Goal: Information Seeking & Learning: Learn about a topic

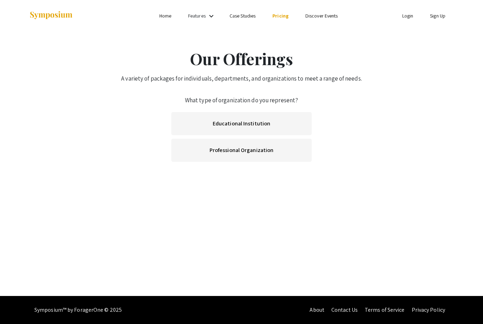
click at [282, 15] on link "Pricing" at bounding box center [280, 16] width 16 height 6
click at [280, 17] on link "Pricing" at bounding box center [280, 16] width 16 height 6
click at [278, 19] on link "Pricing" at bounding box center [280, 16] width 16 height 6
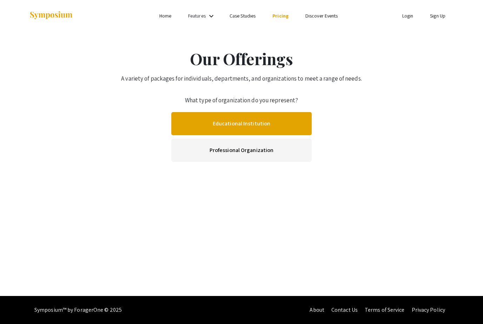
click at [253, 125] on link "Educational Institution" at bounding box center [241, 123] width 140 height 23
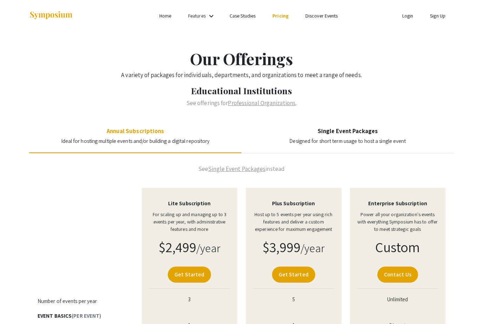
click at [256, 106] on link "Professional Organizations" at bounding box center [262, 103] width 68 height 8
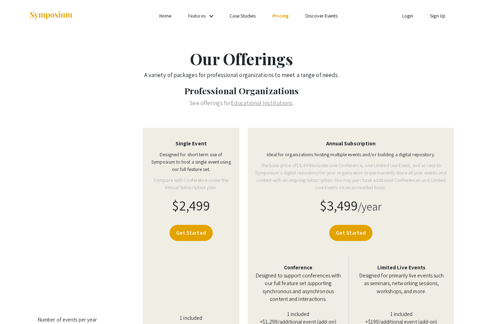
click at [208, 20] on mat-icon "keyboard_arrow_down" at bounding box center [211, 16] width 8 height 8
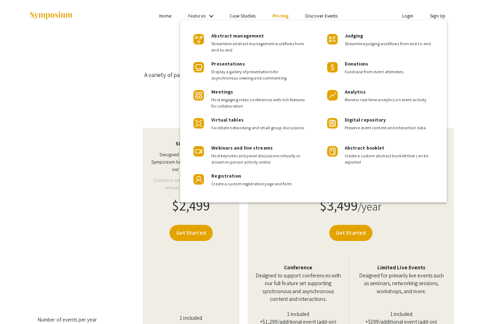
click at [93, 86] on div at bounding box center [241, 162] width 483 height 324
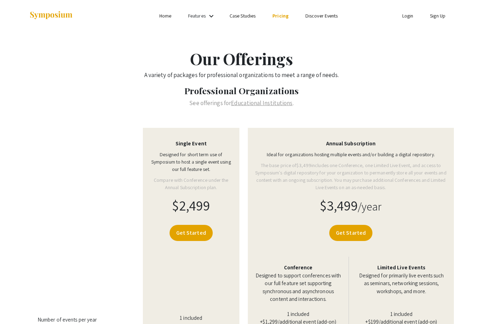
click at [204, 17] on link "Features" at bounding box center [197, 16] width 18 height 6
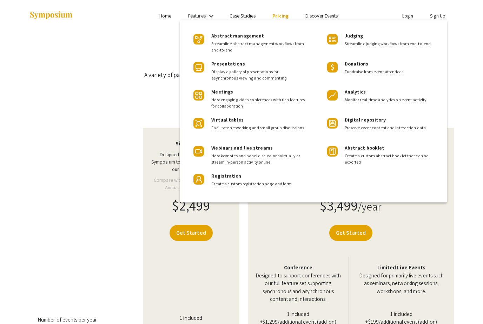
click at [110, 62] on div at bounding box center [241, 162] width 483 height 324
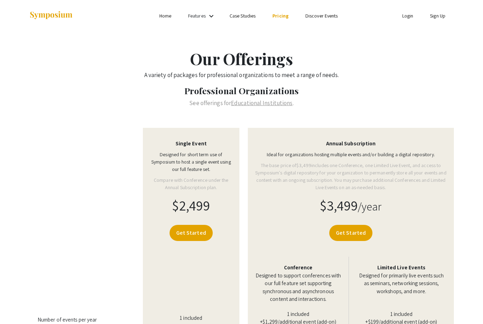
click at [256, 101] on link "Educational Institutions" at bounding box center [261, 103] width 61 height 8
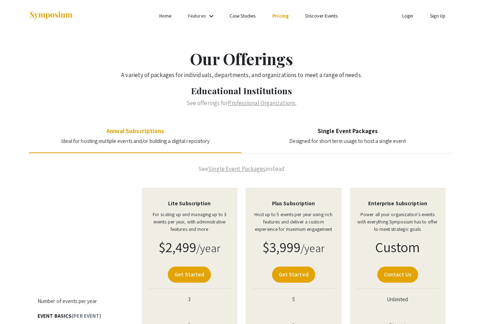
click at [323, 18] on link "Discover Events" at bounding box center [321, 16] width 33 height 6
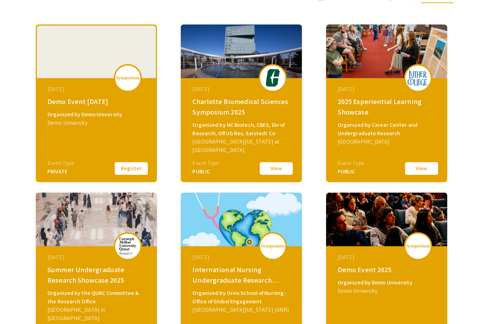
scroll to position [96, 0]
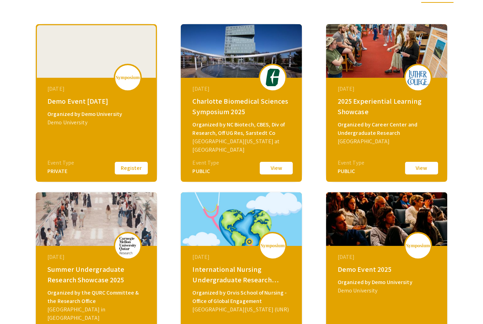
click at [374, 126] on div "Organized by Career Center and Undergraduate Research" at bounding box center [387, 129] width 100 height 17
click at [423, 170] on button "View" at bounding box center [421, 168] width 35 height 15
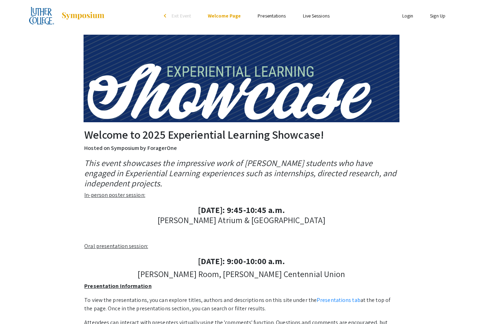
click at [274, 15] on link "Presentations" at bounding box center [271, 16] width 28 height 6
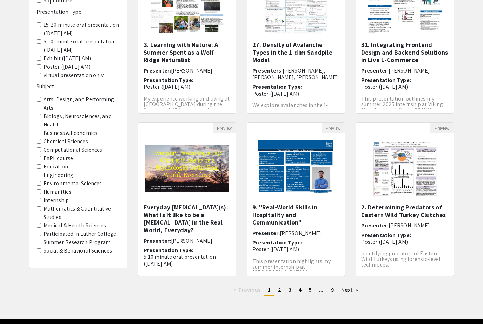
scroll to position [118, 0]
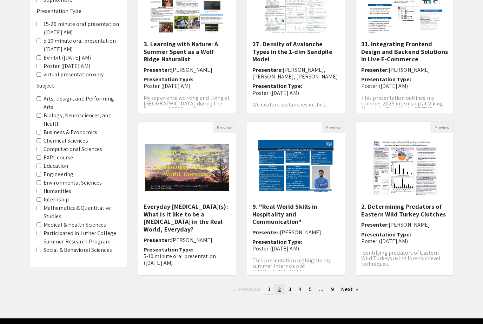
click at [282, 290] on link "page 2" at bounding box center [279, 289] width 10 height 11
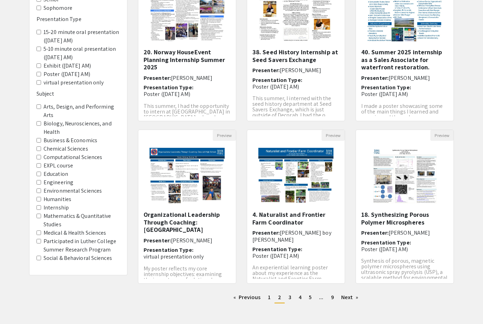
scroll to position [118, 0]
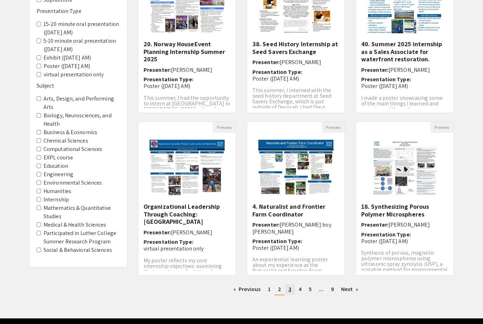
click at [293, 291] on link "page 3" at bounding box center [290, 289] width 10 height 11
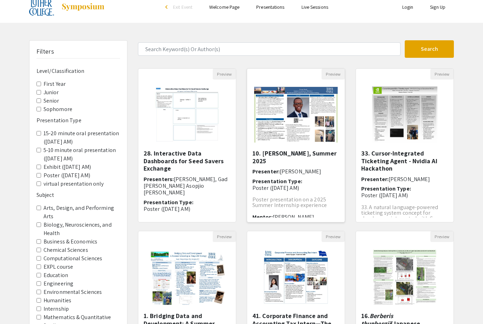
click at [290, 150] on h5 "10. [PERSON_NAME], Summer 2025" at bounding box center [295, 157] width 87 height 15
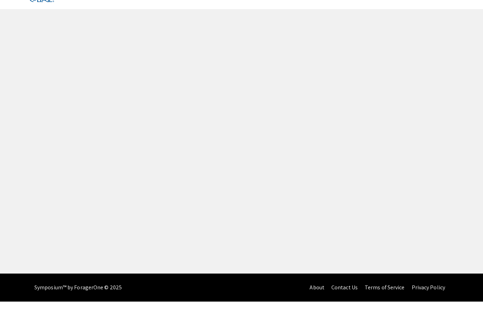
scroll to position [22, 0]
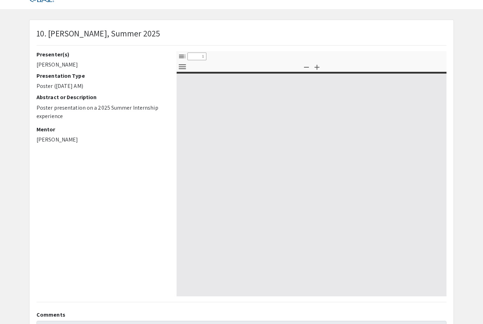
select select "custom"
type input "0"
select select "custom"
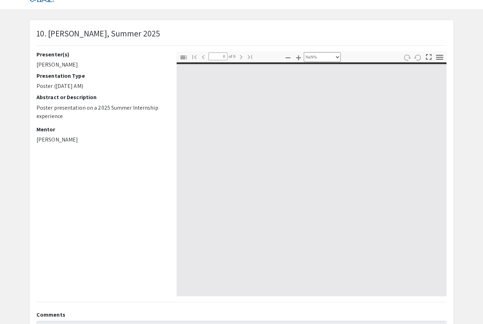
type input "1"
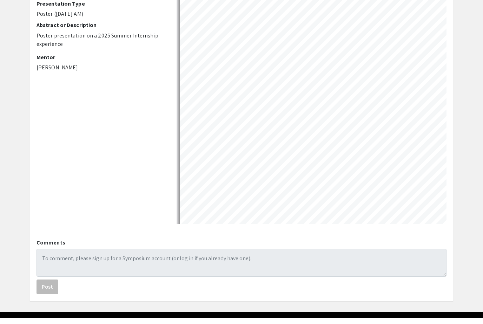
select select "auto"
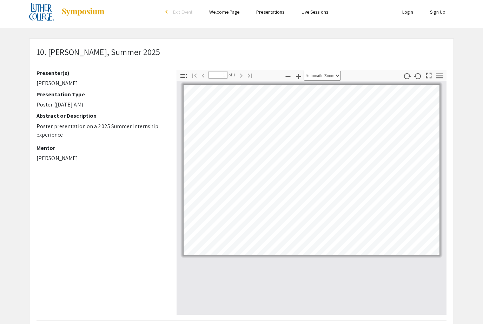
scroll to position [0, 0]
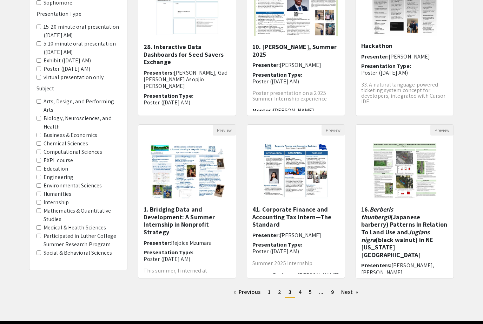
scroll to position [118, 0]
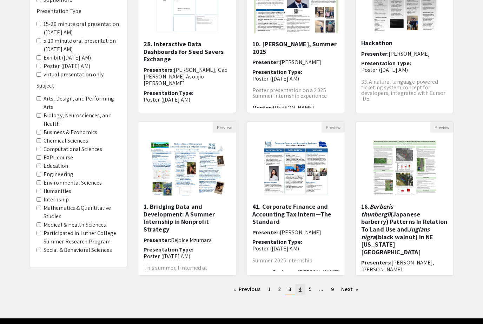
click at [304, 291] on link "page 4" at bounding box center [300, 289] width 10 height 11
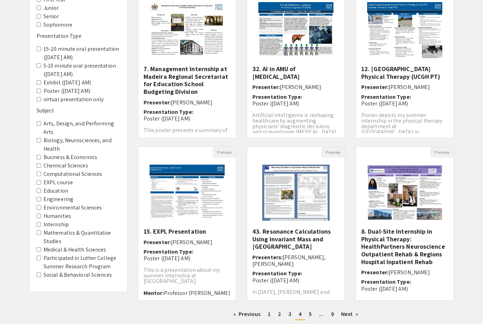
scroll to position [118, 0]
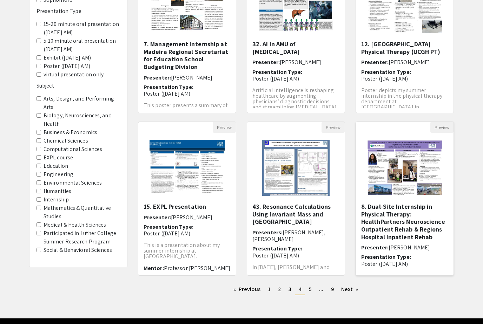
click at [412, 174] on img "Open Presentation <p>8. Dual-Site Internship in Physical Therapy: HealthPartner…" at bounding box center [404, 168] width 89 height 70
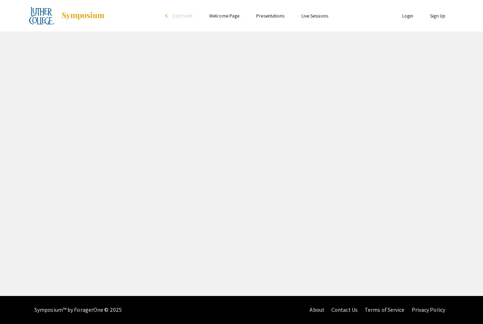
select select "custom"
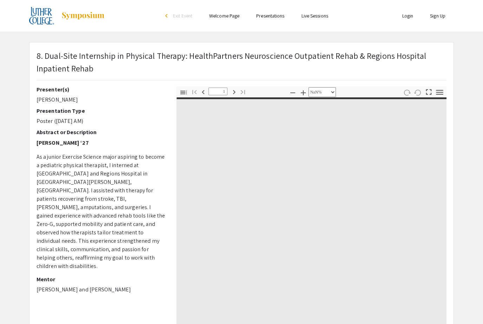
type input "0"
select select "custom"
type input "1"
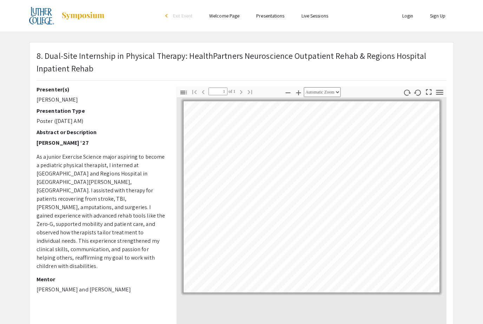
click at [443, 90] on icon "button" at bounding box center [439, 92] width 9 height 9
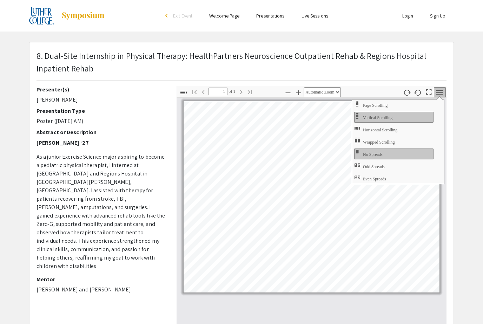
click at [464, 99] on app-presentation "8. Dual-Site Internship in Physical Therapy: HealthPartners Neuroscience Outpat…" at bounding box center [241, 225] width 483 height 367
click at [432, 91] on icon "button" at bounding box center [428, 91] width 9 height 9
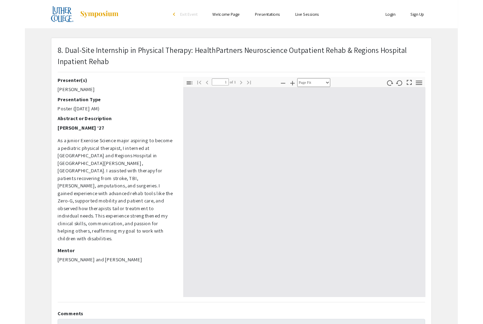
scroll to position [362, 0]
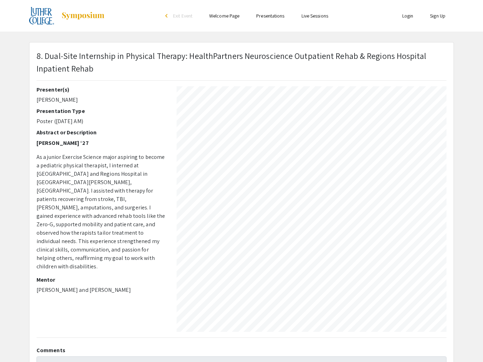
select select "auto"
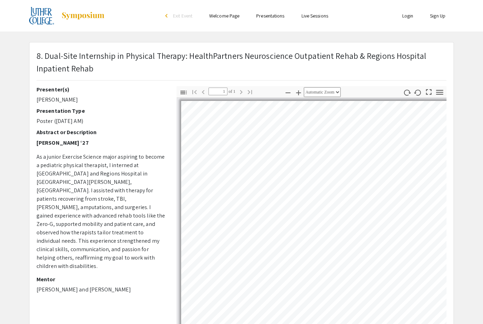
scroll to position [0, 0]
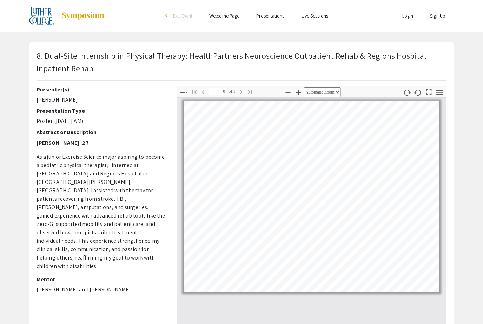
scroll to position [118, 0]
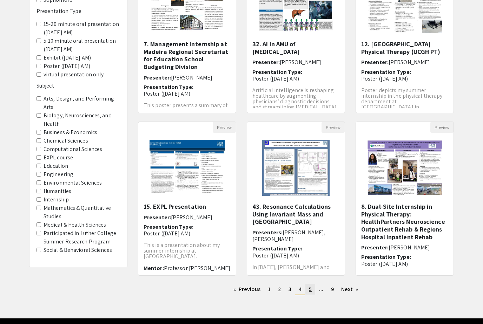
click at [313, 291] on link "page 5" at bounding box center [310, 289] width 10 height 11
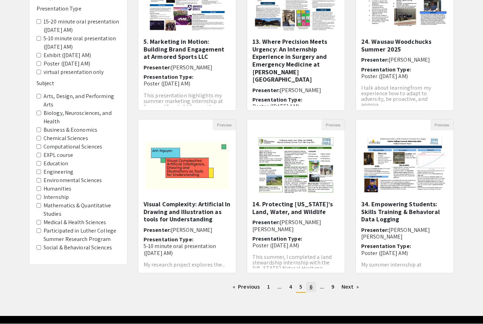
scroll to position [127, 0]
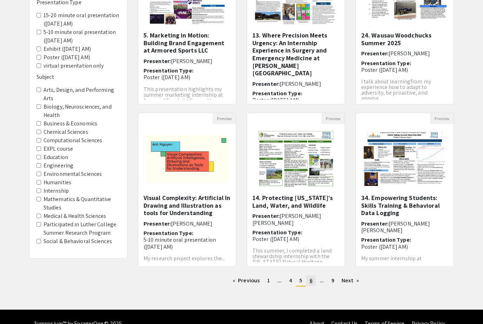
click at [314, 282] on link "page 6" at bounding box center [311, 281] width 10 height 11
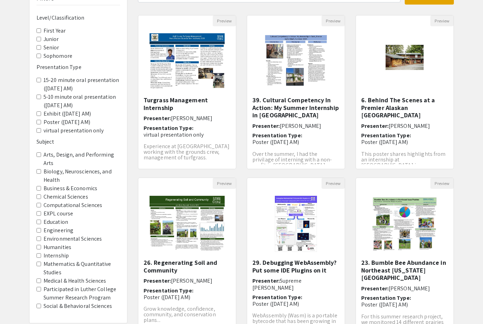
scroll to position [62, 0]
click at [189, 245] on img "Open Presentation <p>26. Regenerating Soil and Community</p>" at bounding box center [186, 224] width 89 height 70
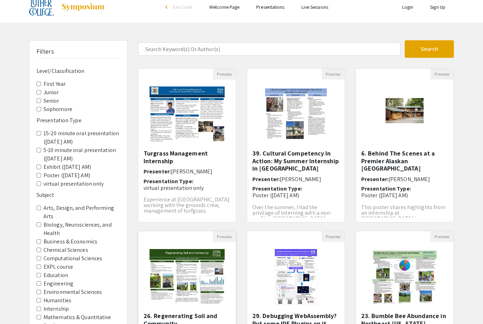
select select "custom"
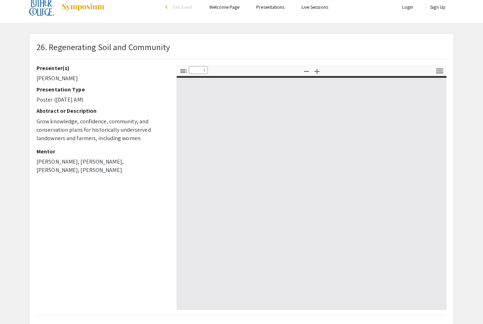
type input "0"
select select "custom"
click at [243, 201] on div at bounding box center [311, 193] width 270 height 234
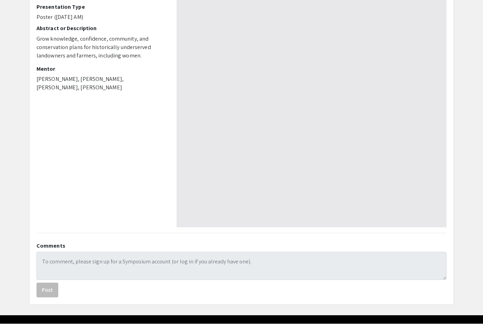
scroll to position [97, 0]
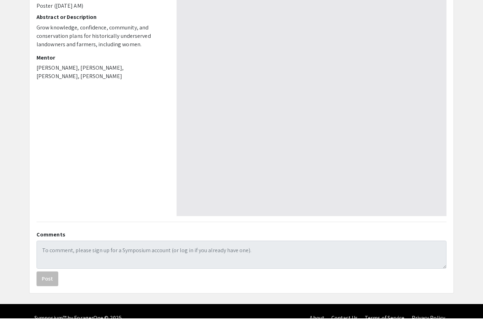
type input "1"
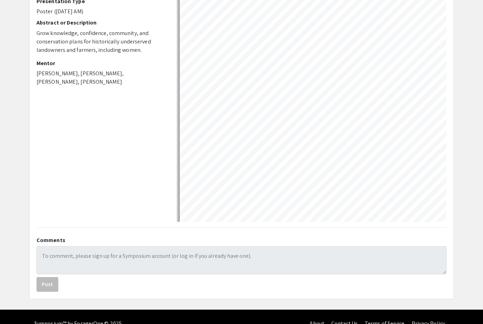
select select "auto"
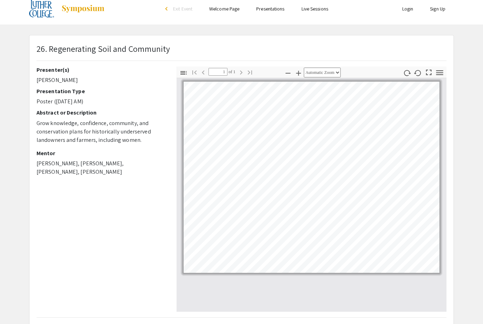
scroll to position [3, 0]
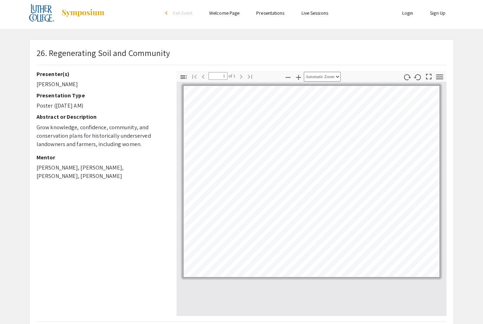
click at [317, 14] on link "Live Sessions" at bounding box center [314, 13] width 27 height 6
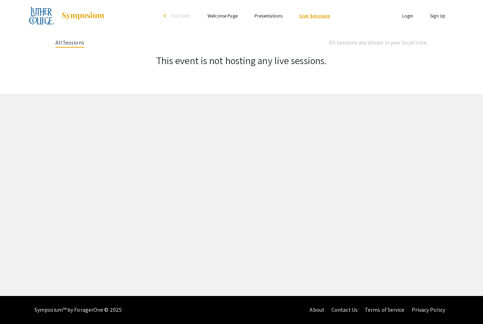
scroll to position [3, 0]
select select "custom"
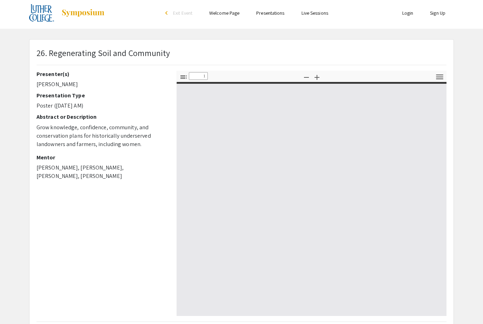
type input "0"
select select "custom"
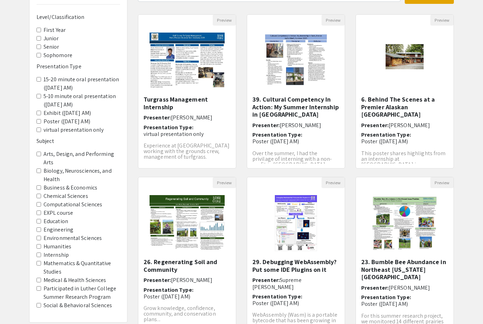
scroll to position [63, 0]
click at [44, 167] on label "Biology, Neurosciences, and Health" at bounding box center [81, 175] width 76 height 17
click at [41, 169] on Health "Biology, Neurosciences, and Health" at bounding box center [38, 171] width 5 height 5
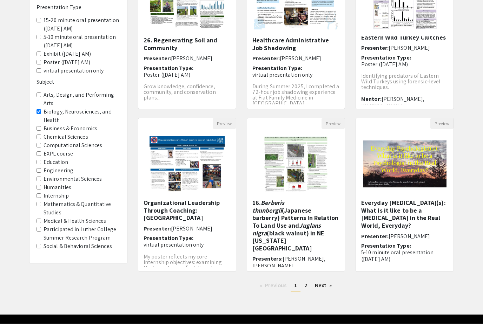
scroll to position [127, 0]
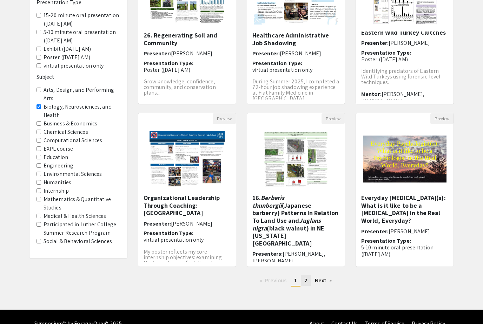
click at [310, 281] on link "page 2" at bounding box center [306, 281] width 10 height 11
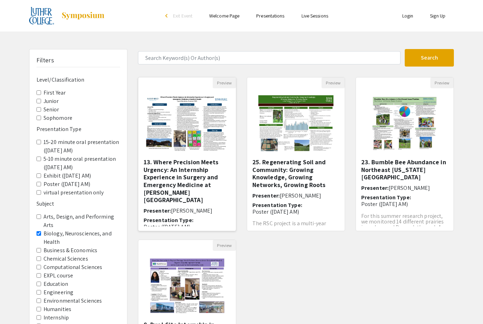
click at [188, 189] on h5 "13. Where Precision Meets Urgency: An Internship Experience in Surgery and Emer…" at bounding box center [186, 182] width 87 height 46
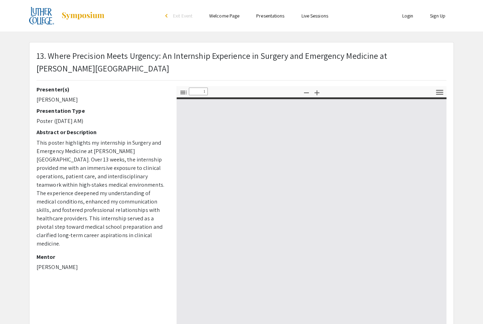
select select "custom"
type input "0"
select select "custom"
type input "1"
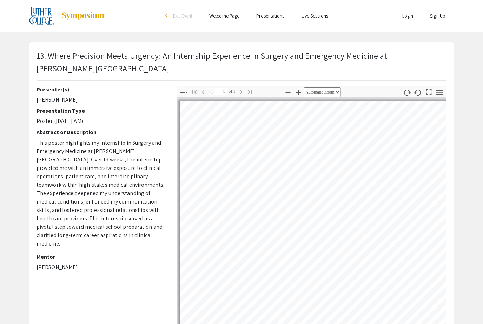
select select "auto"
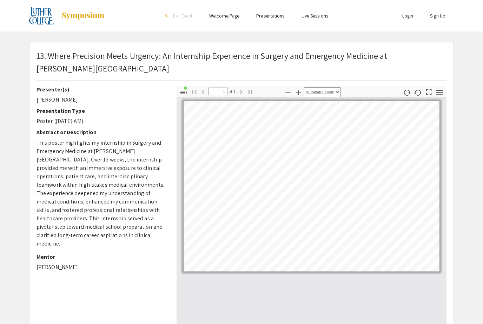
click at [272, 15] on link "Presentations" at bounding box center [270, 16] width 28 height 6
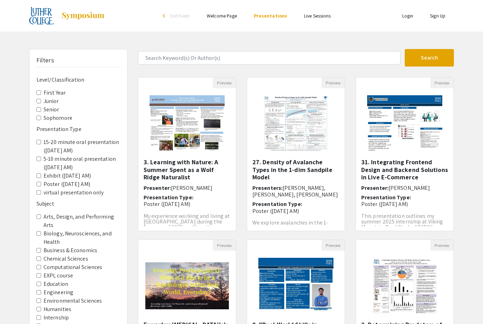
click at [315, 14] on link "Live Sessions" at bounding box center [317, 16] width 27 height 6
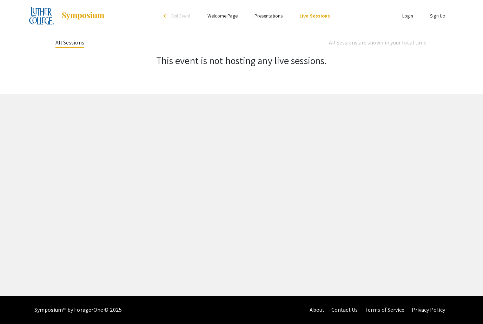
click at [316, 19] on link "Live Sessions" at bounding box center [314, 16] width 31 height 6
click at [167, 15] on div "arrow_back_ios" at bounding box center [165, 16] width 4 height 4
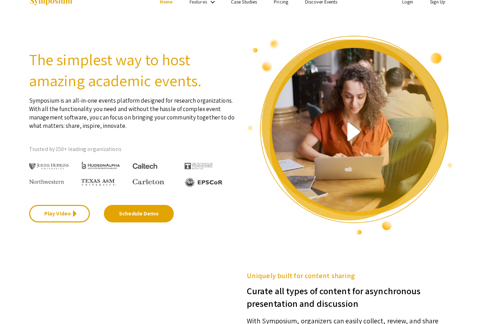
scroll to position [4, 0]
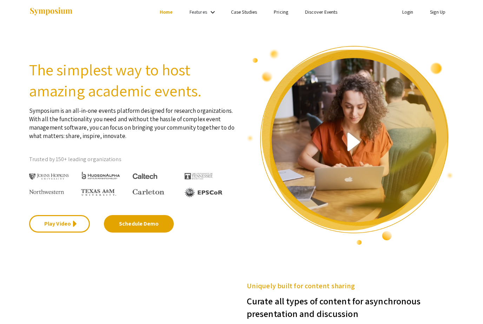
click at [321, 12] on link "Discover Events" at bounding box center [321, 12] width 33 height 6
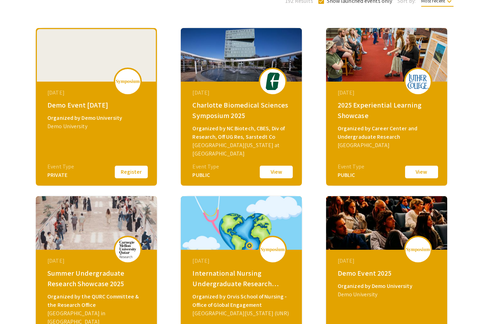
scroll to position [92, 0]
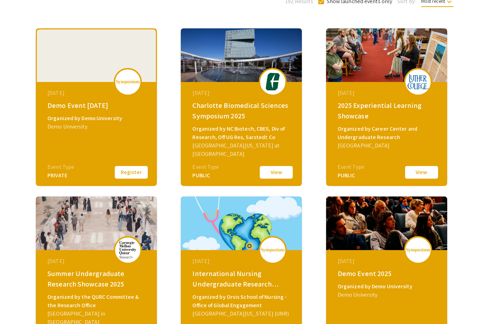
click at [111, 136] on div "[DATE] Demo Event [DATE] Organized by Demo University Demo University Event Typ…" at bounding box center [97, 126] width 121 height 88
click at [111, 135] on div "[DATE] Demo Event [DATE] Organized by Demo University Demo University Event Typ…" at bounding box center [97, 126] width 121 height 88
click at [126, 134] on div "[DATE] Demo Event [DATE] Organized by Demo University Demo University Event Typ…" at bounding box center [97, 126] width 121 height 88
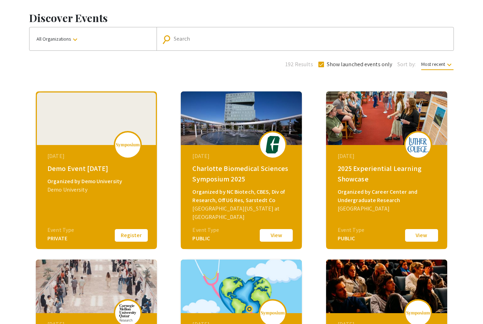
scroll to position [0, 0]
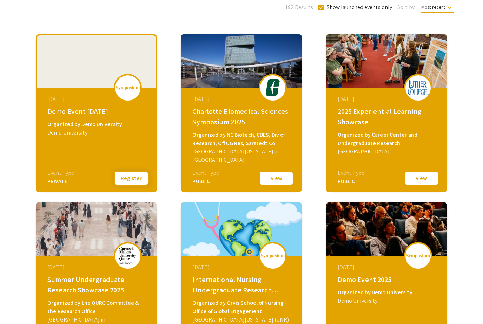
click at [134, 182] on button "Register" at bounding box center [131, 178] width 35 height 15
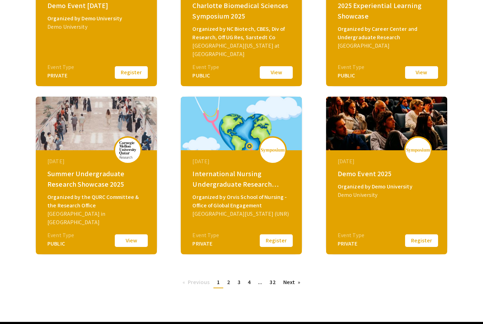
scroll to position [192, 0]
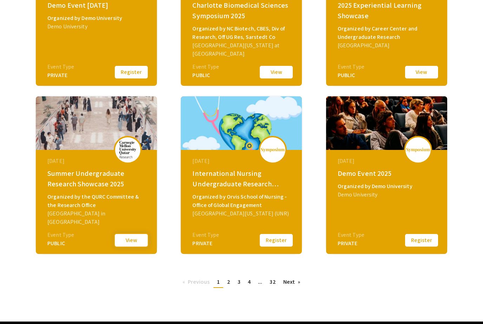
click at [129, 248] on button "View" at bounding box center [131, 241] width 35 height 15
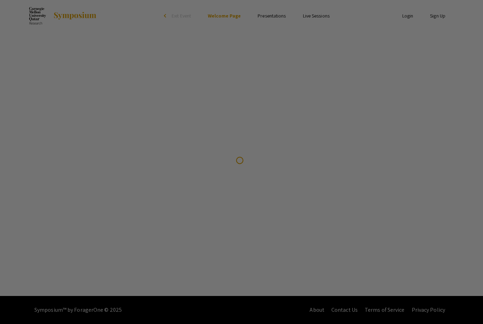
scroll to position [9, 0]
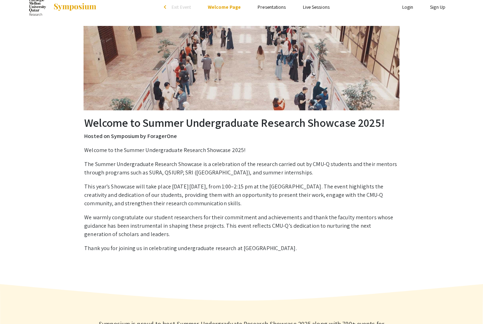
click at [175, 40] on img at bounding box center [241, 68] width 316 height 85
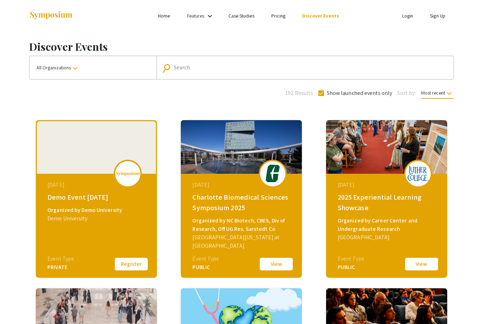
scroll to position [192, 0]
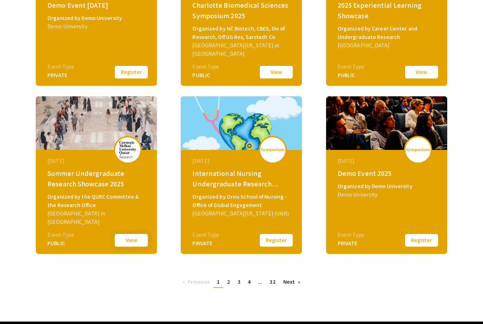
click at [135, 244] on button "View" at bounding box center [131, 240] width 35 height 15
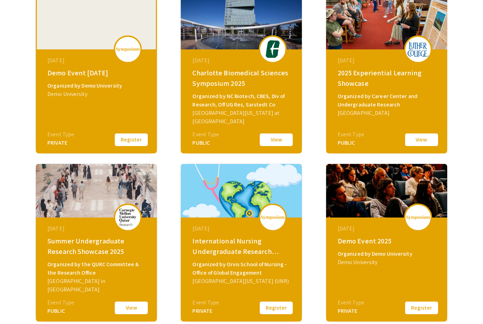
scroll to position [125, 0]
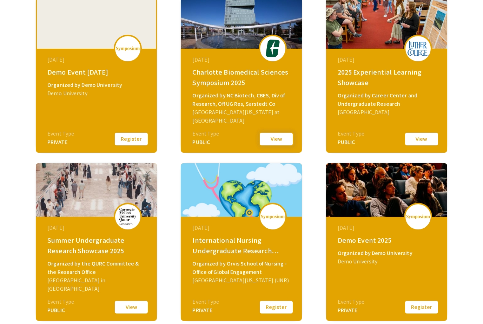
click at [275, 140] on button "View" at bounding box center [276, 139] width 35 height 15
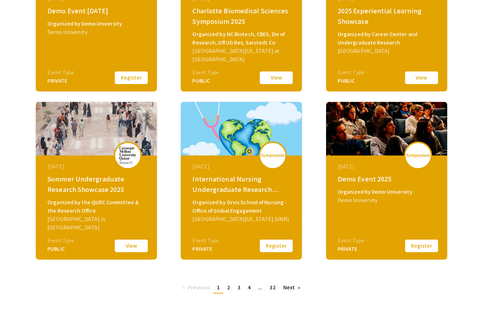
scroll to position [185, 0]
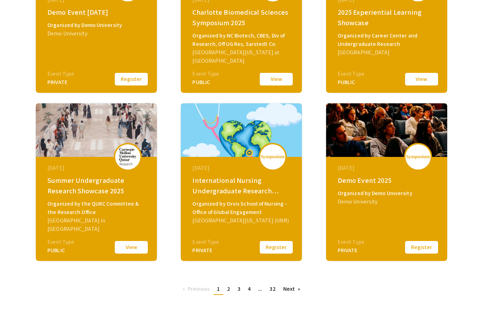
click at [236, 182] on div "International Nursing Undergraduate Research Symposium (INURS)" at bounding box center [242, 185] width 100 height 21
click at [275, 163] on div at bounding box center [273, 157] width 28 height 28
click at [278, 253] on button "Register" at bounding box center [276, 247] width 35 height 15
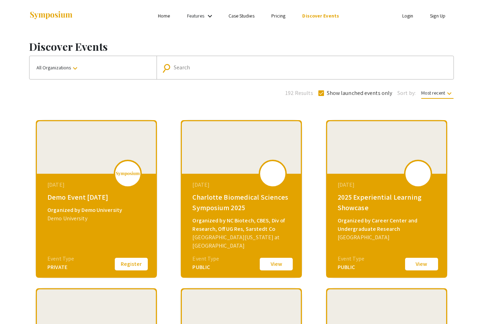
scroll to position [185, 0]
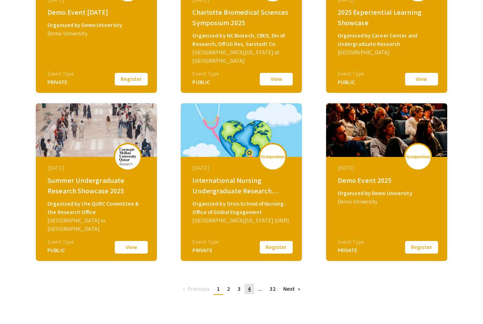
click at [251, 287] on link "page 4" at bounding box center [249, 289] width 10 height 11
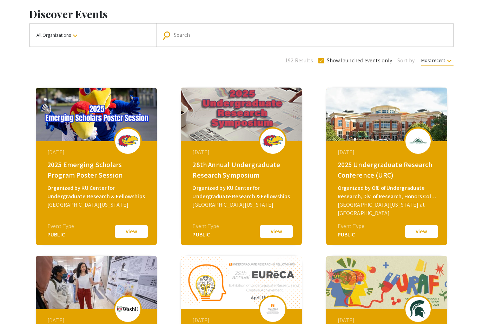
scroll to position [34, 0]
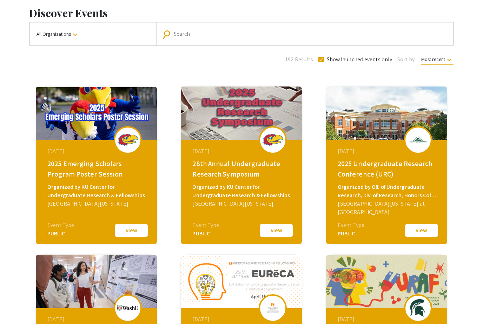
click at [103, 186] on div "Organized by KU Center for Undergraduate Research & Fellowships" at bounding box center [97, 191] width 100 height 17
click at [133, 231] on button "View" at bounding box center [131, 230] width 35 height 15
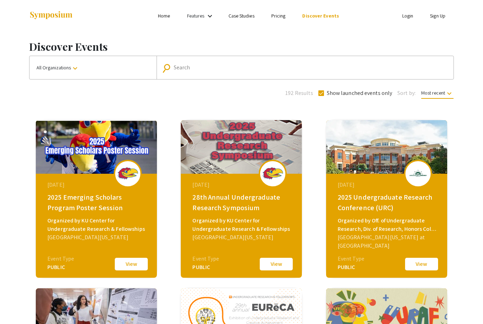
click at [243, 14] on link "Case Studies" at bounding box center [241, 16] width 26 height 6
